Goal: Task Accomplishment & Management: Manage account settings

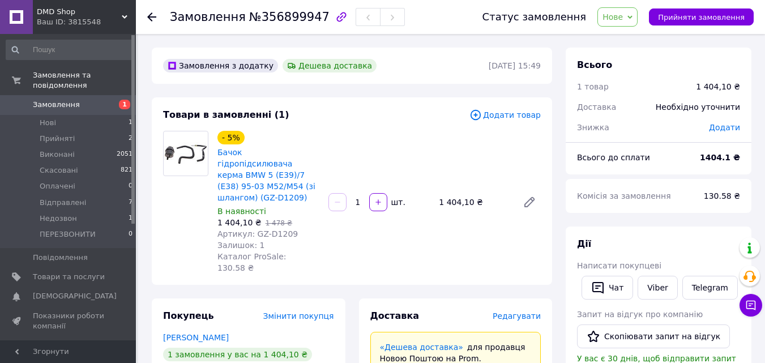
scroll to position [57, 0]
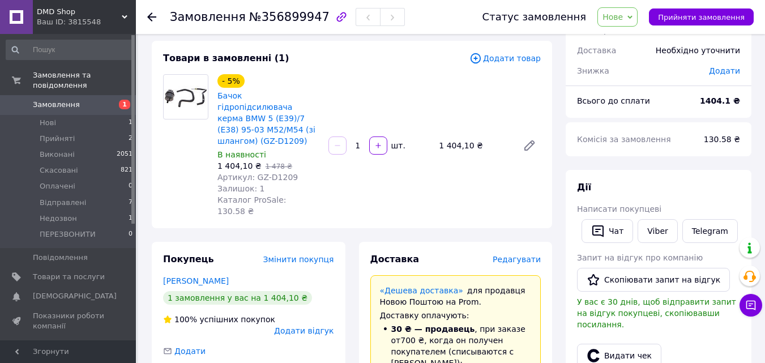
click at [64, 100] on span "Замовлення" at bounding box center [56, 105] width 47 height 10
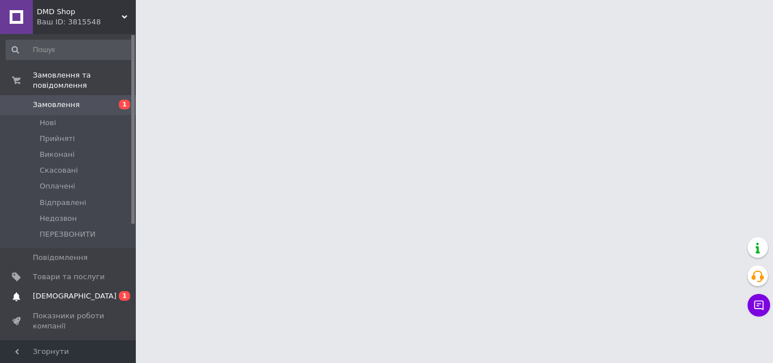
click at [73, 286] on link "Сповіщення 0 1" at bounding box center [69, 295] width 139 height 19
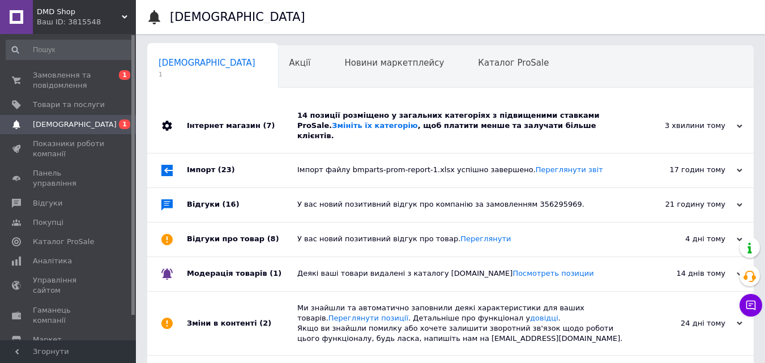
click at [554, 129] on div "14 позиції розміщено у загальних категоріях з підвищеними ставками ProSale. Змі…" at bounding box center [463, 125] width 332 height 31
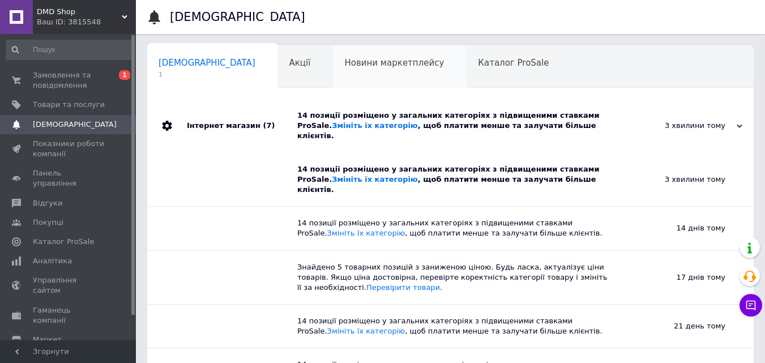
click at [333, 55] on div "Новини маркетплейсу 0" at bounding box center [400, 67] width 134 height 43
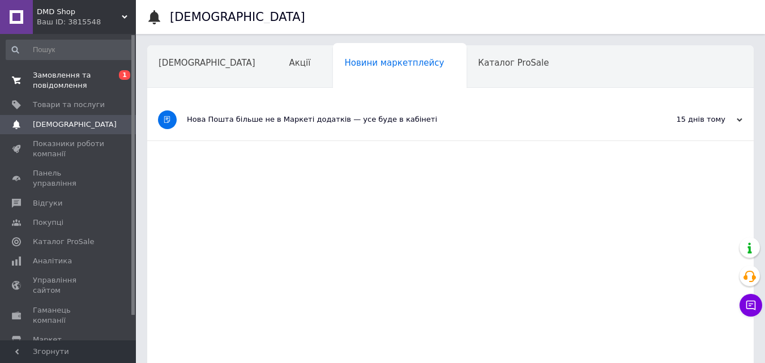
click at [42, 83] on span "Замовлення та повідомлення" at bounding box center [69, 80] width 72 height 20
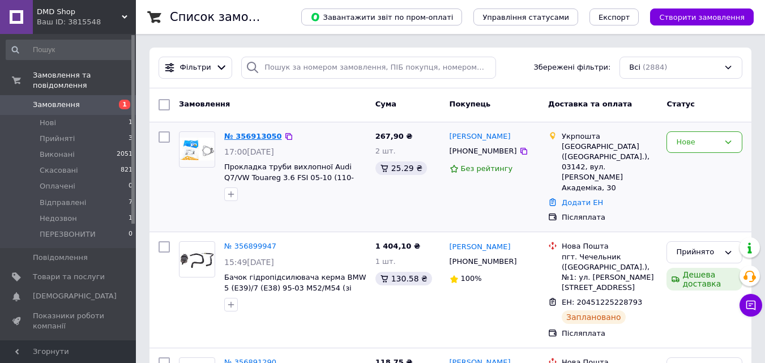
click at [245, 134] on link "№ 356913050" at bounding box center [253, 136] width 58 height 8
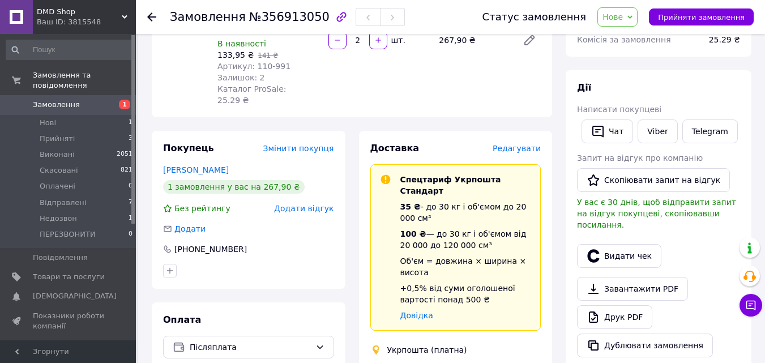
scroll to position [57, 0]
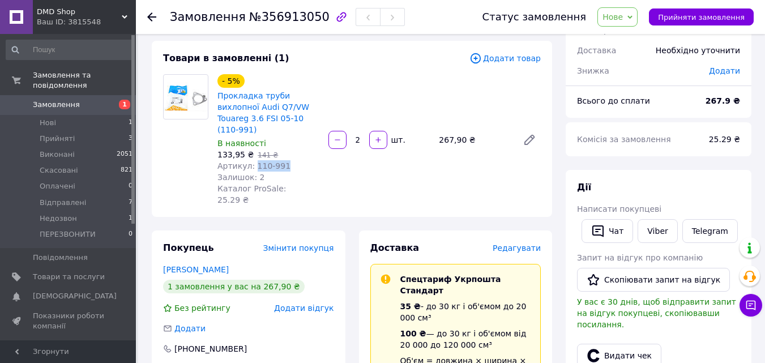
drag, startPoint x: 285, startPoint y: 154, endPoint x: 252, endPoint y: 156, distance: 33.5
click at [252, 160] on div "Артикул: 110-991" at bounding box center [268, 165] width 102 height 11
copy span "110-991"
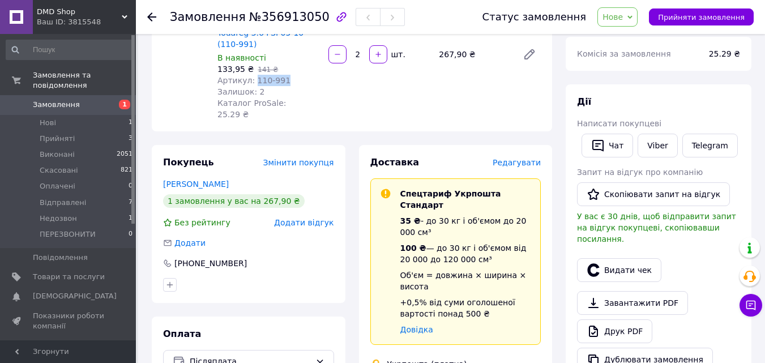
scroll to position [283, 0]
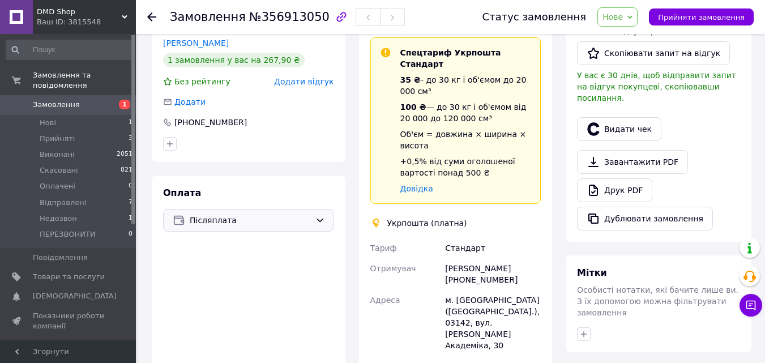
click at [225, 214] on span "Післяплата" at bounding box center [250, 220] width 121 height 12
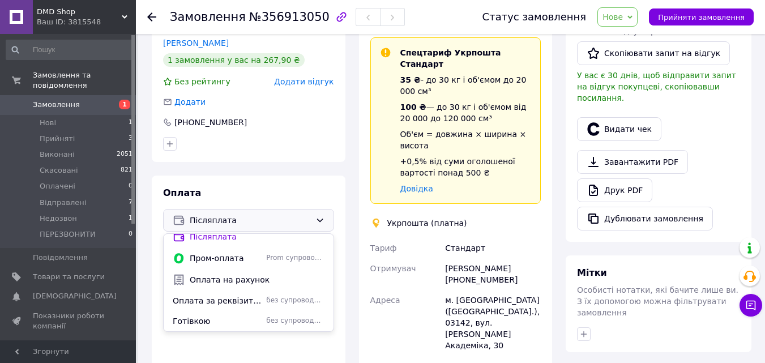
scroll to position [396, 0]
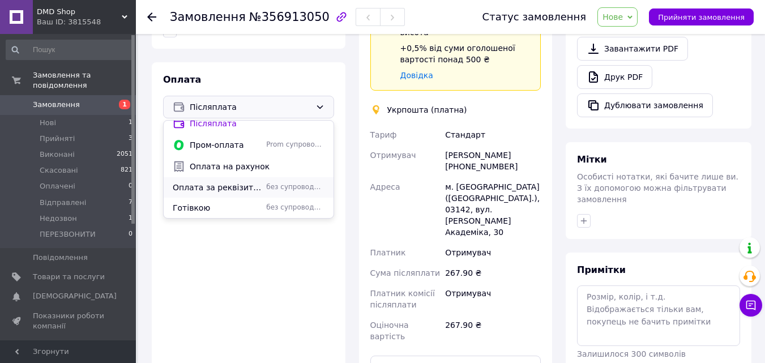
click at [215, 182] on span "Оплата за реквізитами" at bounding box center [217, 187] width 89 height 11
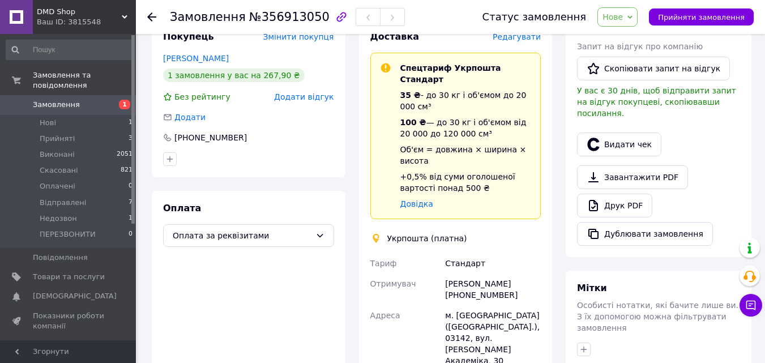
scroll to position [283, 0]
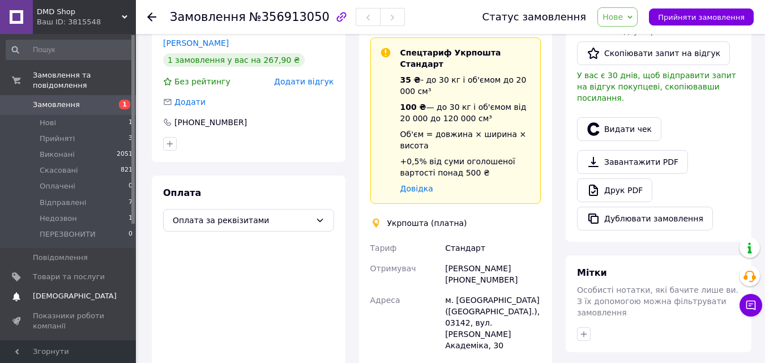
click at [55, 291] on span "[DEMOGRAPHIC_DATA]" at bounding box center [75, 296] width 84 height 10
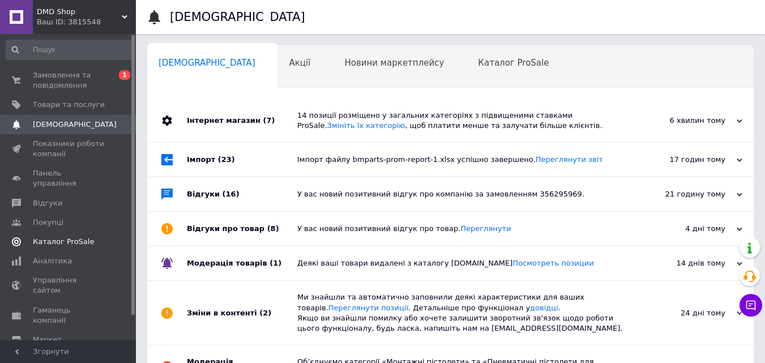
click at [50, 237] on span "Каталог ProSale" at bounding box center [63, 242] width 61 height 10
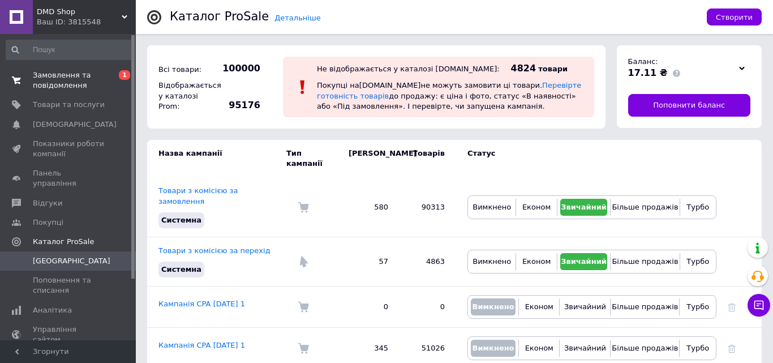
click at [65, 75] on span "Замовлення та повідомлення" at bounding box center [69, 80] width 72 height 20
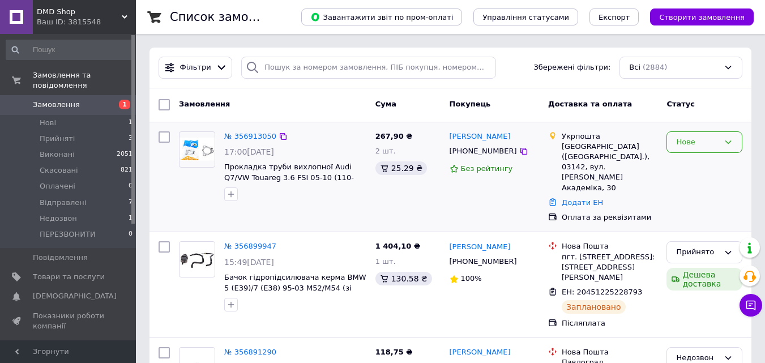
click at [701, 146] on div "Нове" at bounding box center [697, 142] width 43 height 12
click at [692, 220] on li "Недозвон" at bounding box center [704, 218] width 75 height 21
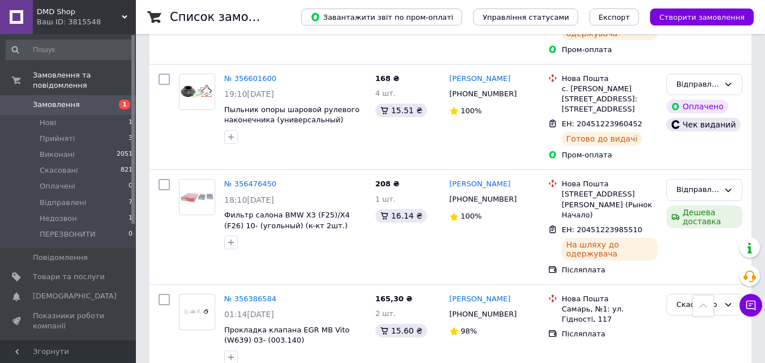
scroll to position [736, 0]
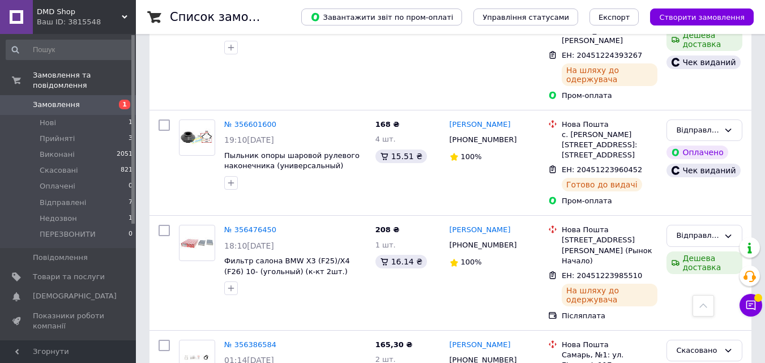
click at [105, 100] on span "1" at bounding box center [120, 105] width 31 height 10
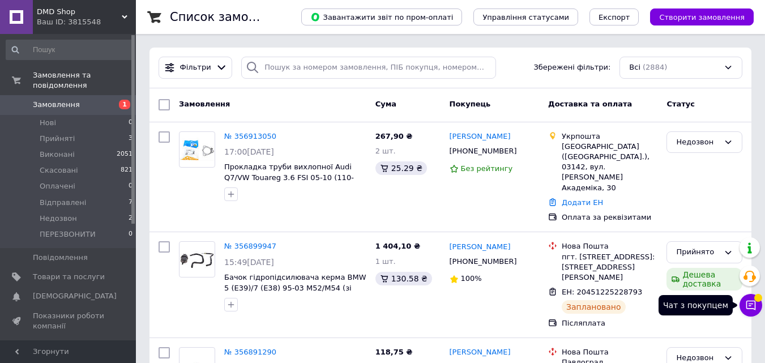
click at [754, 310] on icon at bounding box center [751, 306] width 10 height 10
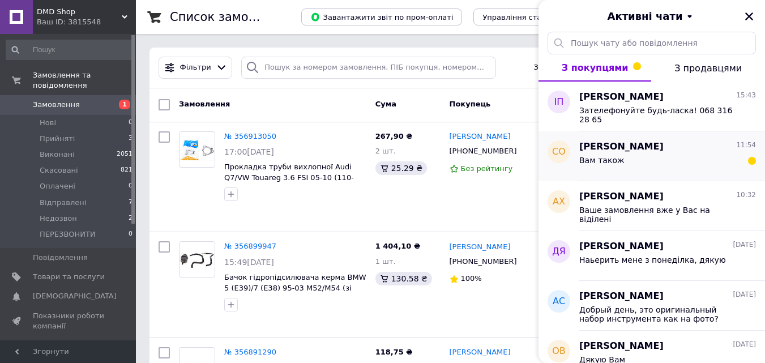
click at [687, 161] on div "Вам також" at bounding box center [667, 162] width 177 height 18
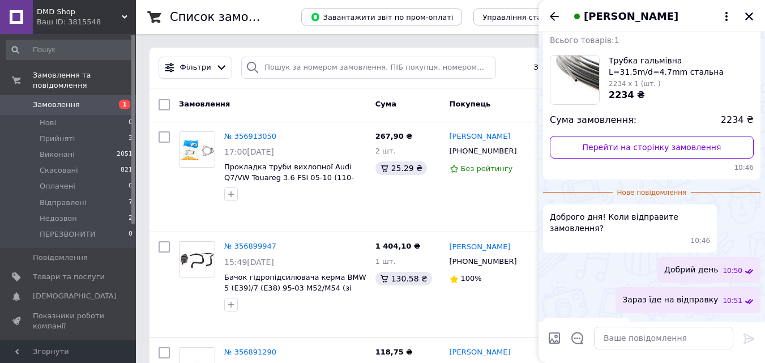
scroll to position [105, 0]
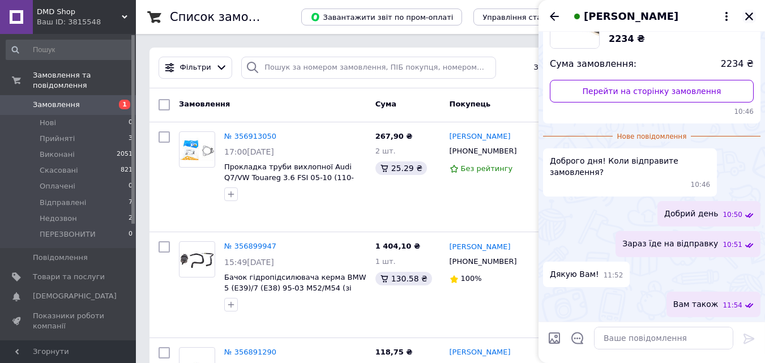
click at [750, 16] on icon "Закрити" at bounding box center [749, 16] width 8 height 8
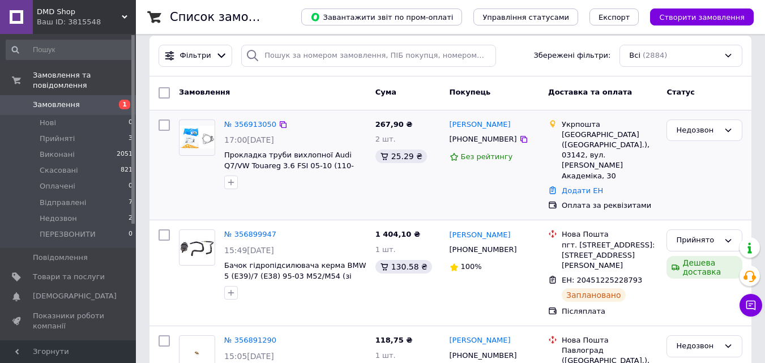
scroll to position [0, 0]
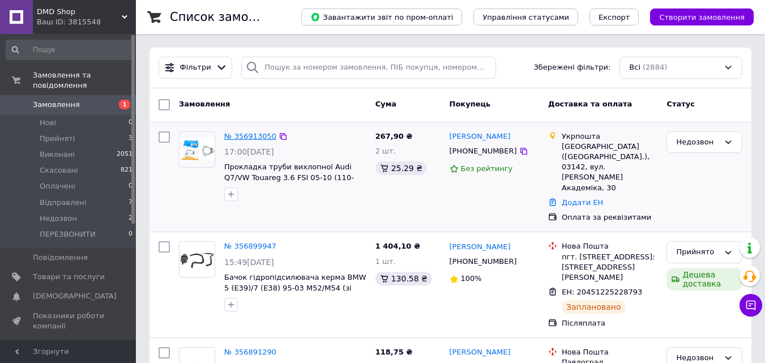
click at [242, 137] on link "№ 356913050" at bounding box center [250, 136] width 52 height 8
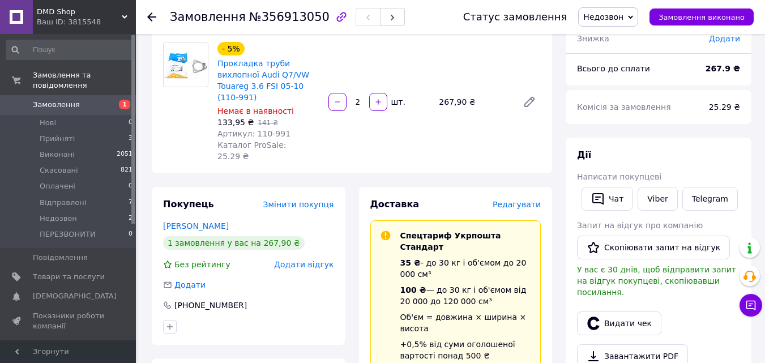
scroll to position [226, 0]
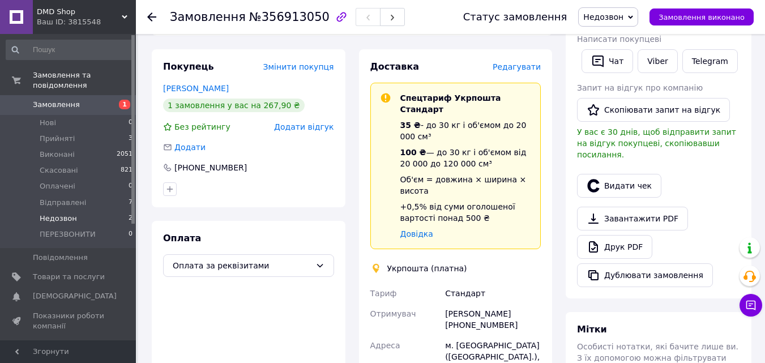
click at [88, 211] on li "Недозвон 2" at bounding box center [69, 219] width 139 height 16
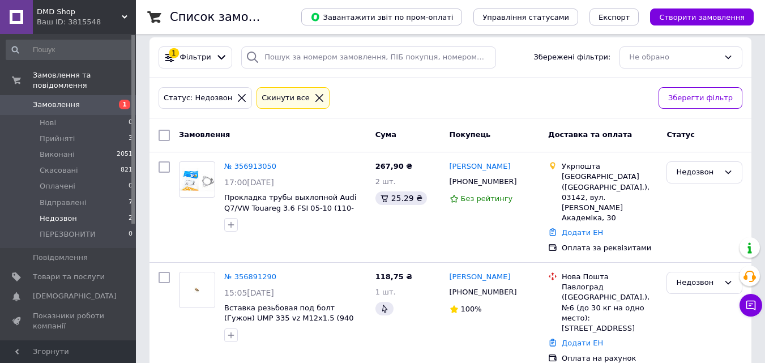
scroll to position [13, 0]
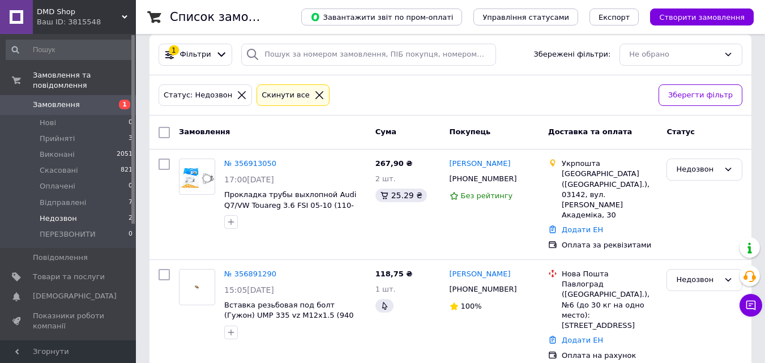
click at [51, 100] on span "Замовлення" at bounding box center [56, 105] width 47 height 10
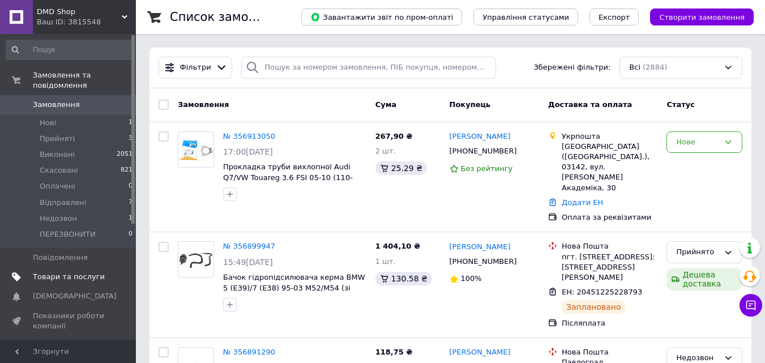
click at [63, 272] on span "Товари та послуги" at bounding box center [69, 277] width 72 height 10
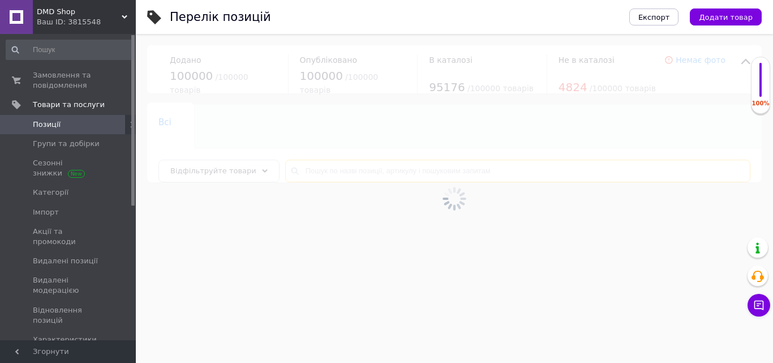
click at [333, 174] on input "text" at bounding box center [517, 171] width 465 height 23
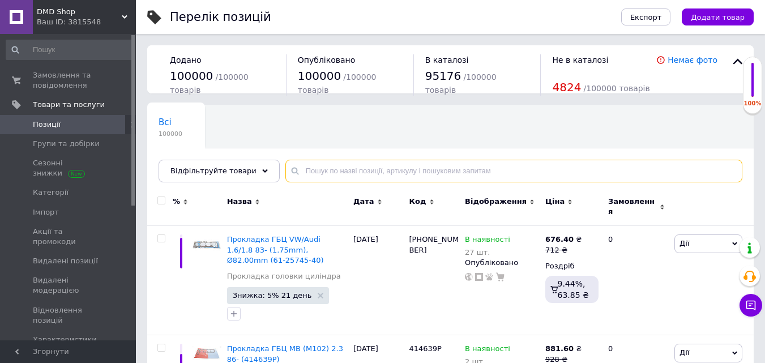
click at [333, 174] on input "text" at bounding box center [513, 171] width 457 height 23
paste input "110-991"
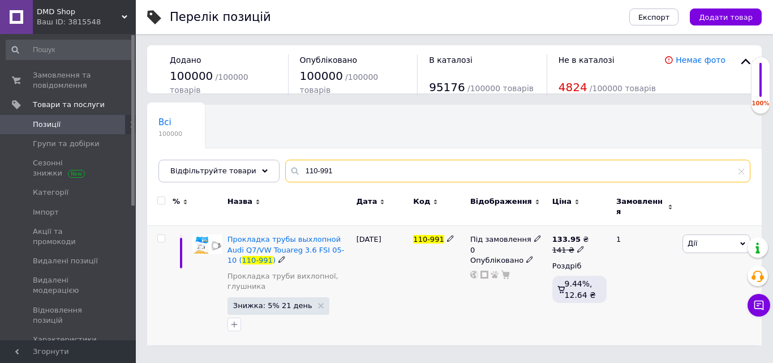
type input "110-991"
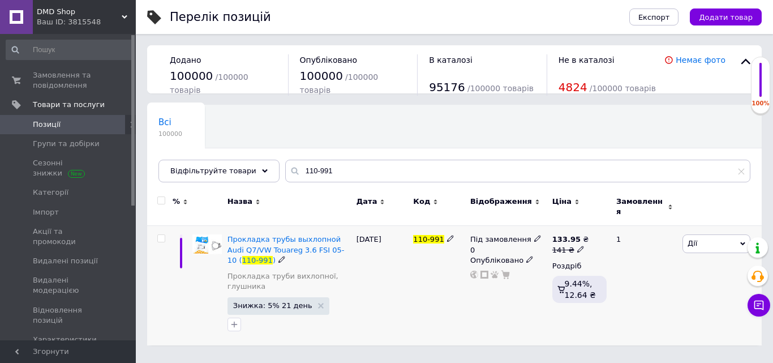
click at [534, 235] on icon at bounding box center [537, 238] width 7 height 7
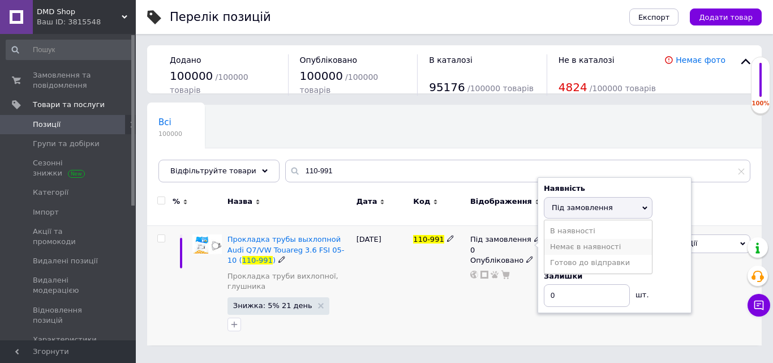
click at [586, 241] on li "Немає в наявності" at bounding box center [599, 247] width 108 height 16
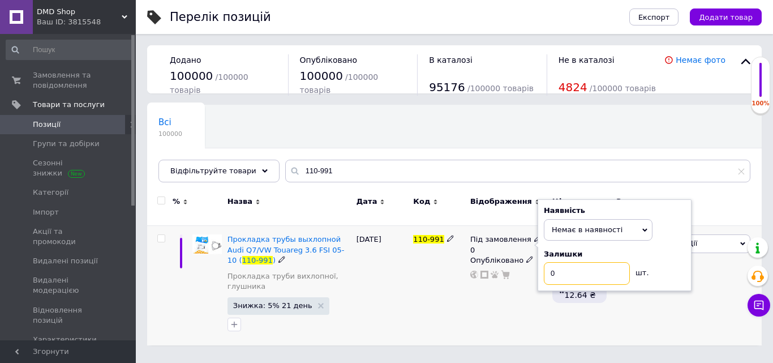
click at [568, 269] on input "0" at bounding box center [587, 273] width 86 height 23
click at [411, 299] on div "110-991" at bounding box center [438, 285] width 57 height 119
